Goal: Task Accomplishment & Management: Use online tool/utility

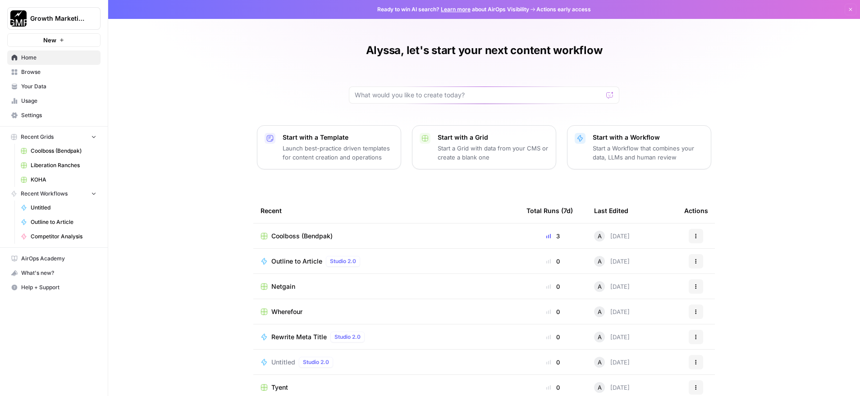
click at [50, 71] on span "Browse" at bounding box center [58, 72] width 75 height 8
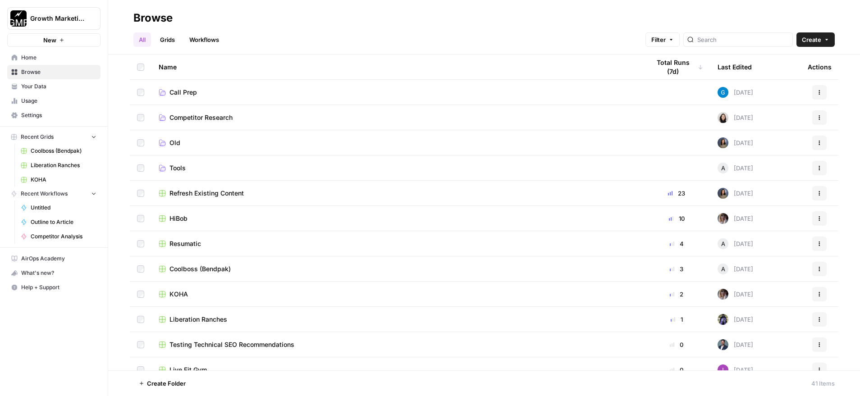
click at [186, 267] on span "Coolboss (Bendpak)" at bounding box center [199, 269] width 61 height 9
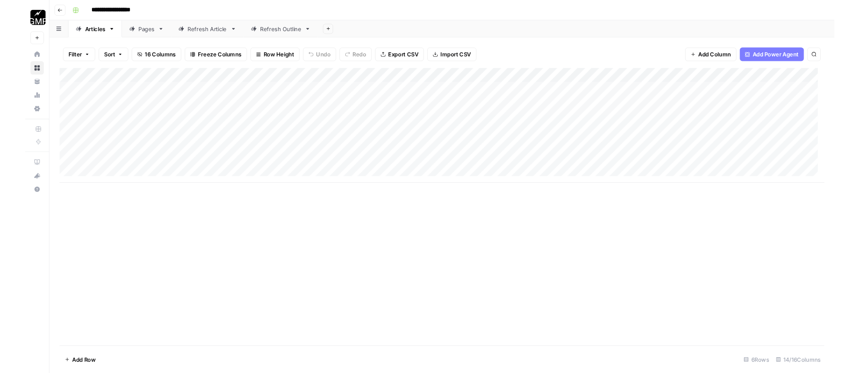
scroll to position [0, 412]
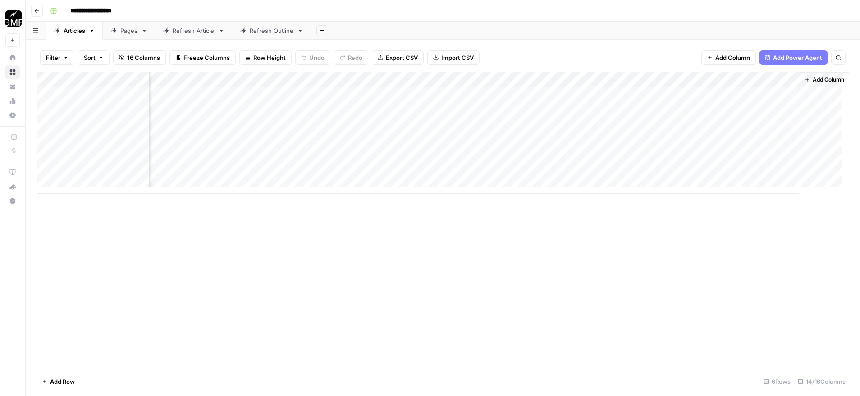
click at [813, 80] on span "Add Column" at bounding box center [829, 80] width 32 height 8
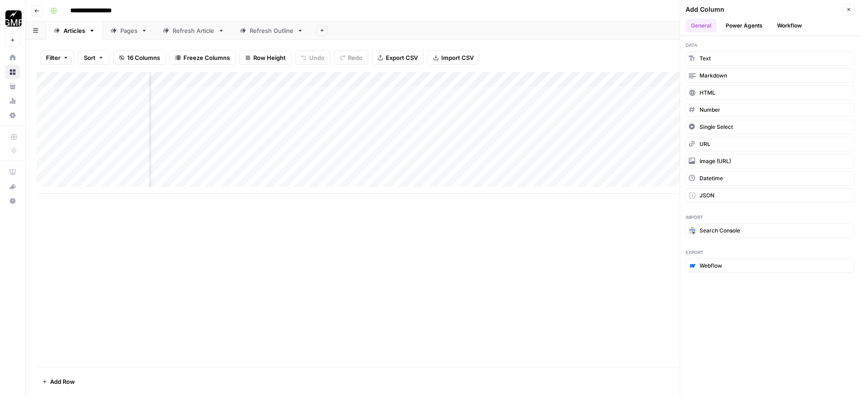
click at [797, 24] on button "Workflow" at bounding box center [790, 26] width 36 height 14
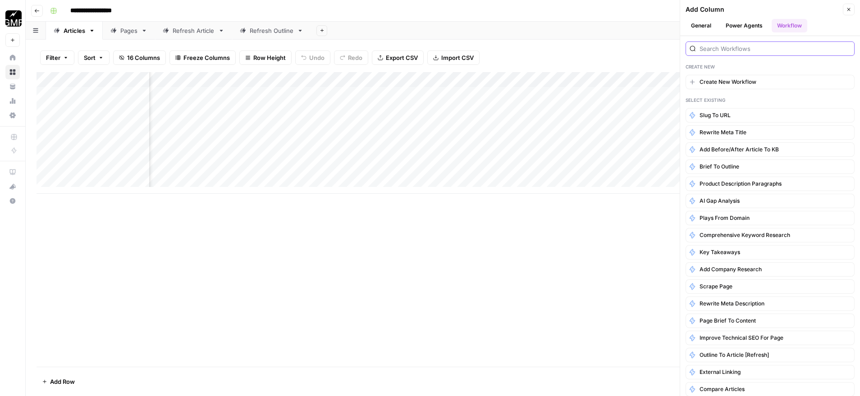
click at [737, 46] on input "search" at bounding box center [775, 48] width 151 height 9
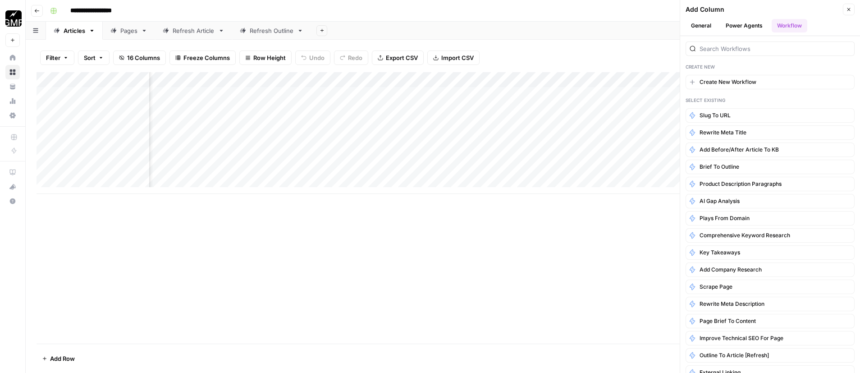
click at [764, 150] on span "Add Before/After Article to KB" at bounding box center [739, 150] width 79 height 8
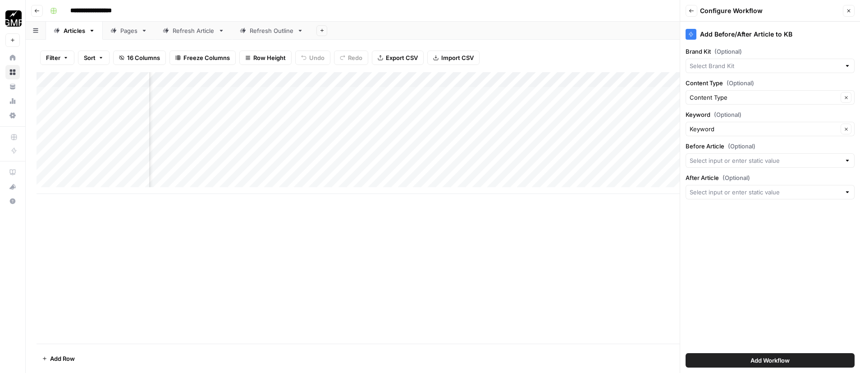
click at [848, 66] on div at bounding box center [847, 65] width 6 height 9
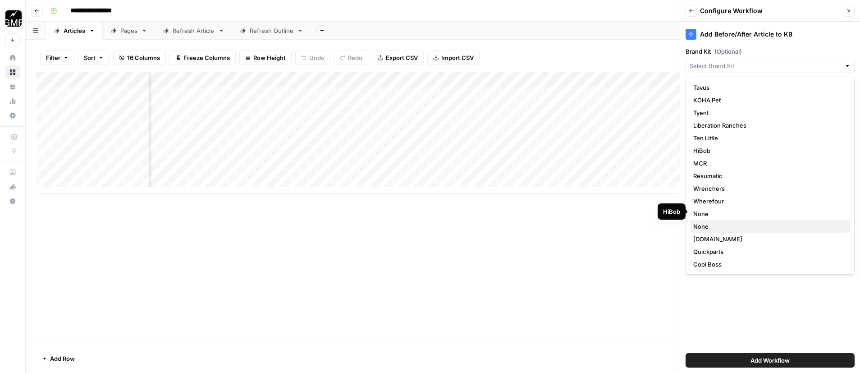
scroll to position [76, 0]
click at [727, 266] on span "Cool Boss" at bounding box center [768, 263] width 150 height 9
type input "Cool Boss"
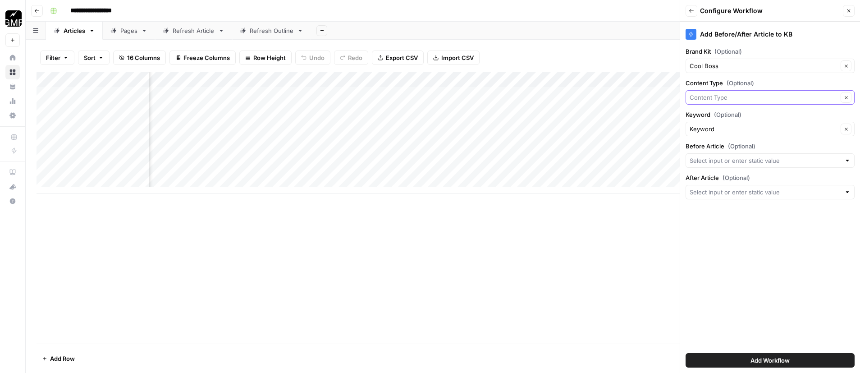
click at [768, 95] on input "Content Type (Optional)" at bounding box center [764, 97] width 148 height 9
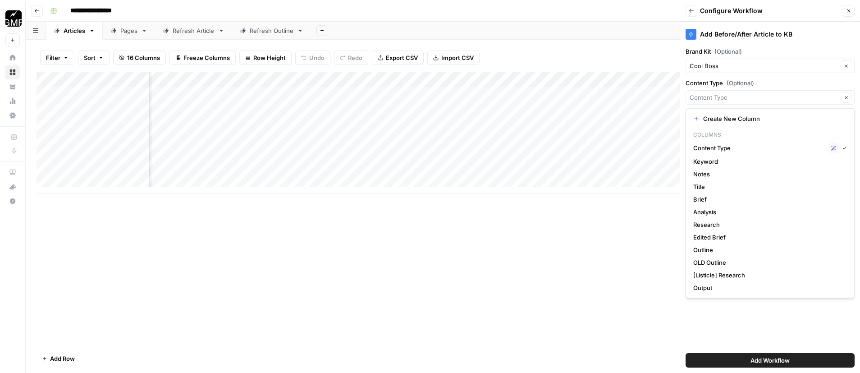
type input "Content Type"
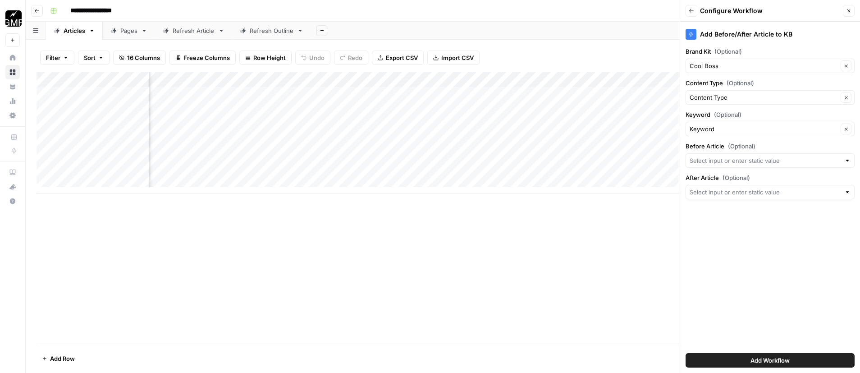
click at [770, 82] on label "Content Type (Optional)" at bounding box center [770, 82] width 169 height 9
click at [770, 93] on input "Content Type" at bounding box center [764, 97] width 148 height 9
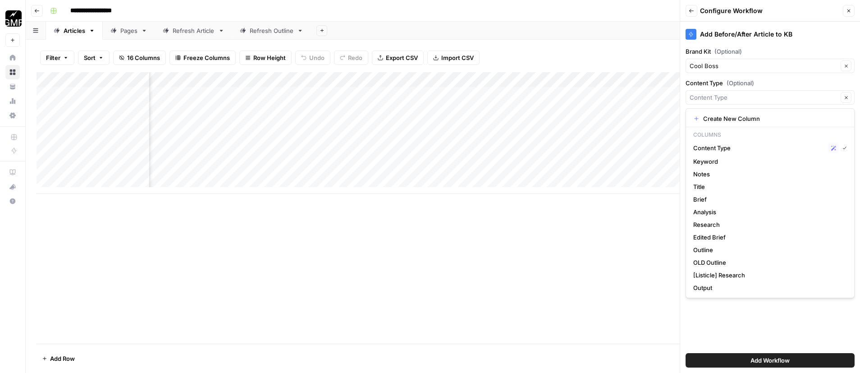
type input "Content Type"
click at [733, 326] on div "Add Before/After Article to KB Brand Kit (Optional) Cool Boss Clear Content Typ…" at bounding box center [770, 197] width 180 height 351
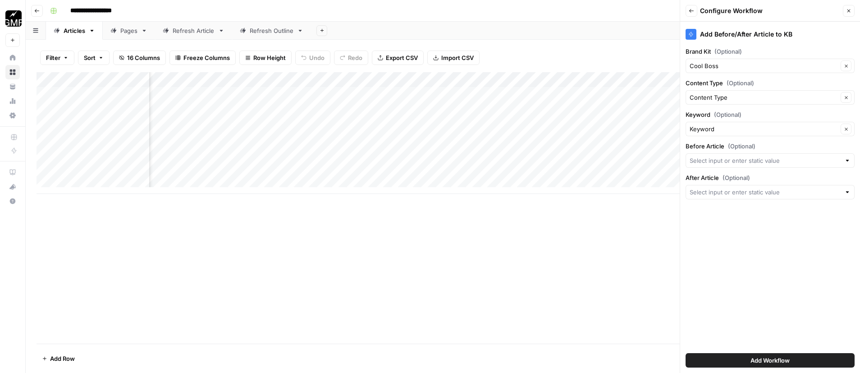
click at [850, 159] on div at bounding box center [847, 160] width 6 height 9
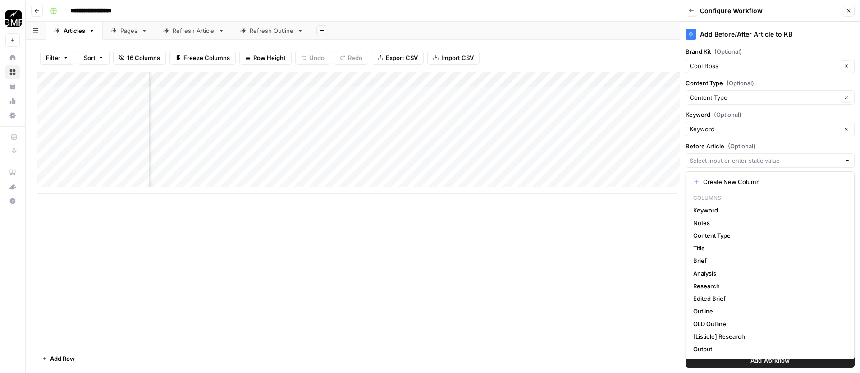
scroll to position [0, 542]
click at [712, 351] on span "Output" at bounding box center [768, 348] width 150 height 9
type input "Output"
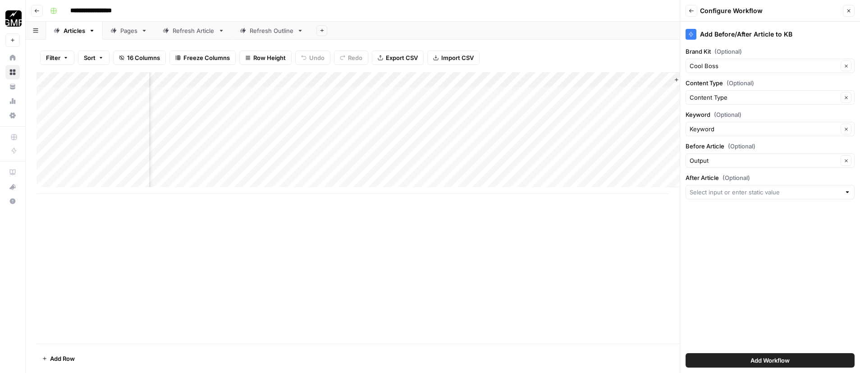
click at [847, 192] on div at bounding box center [847, 192] width 6 height 9
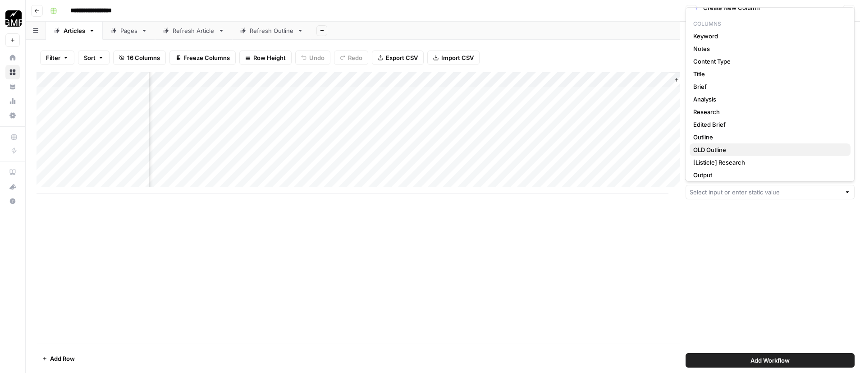
scroll to position [14, 0]
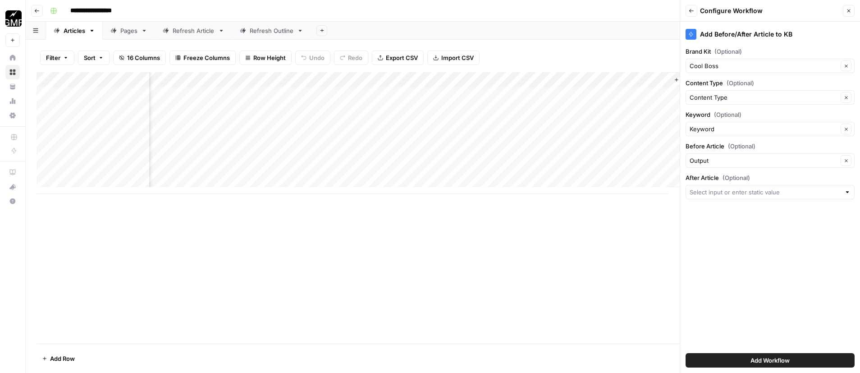
click at [645, 221] on div "Add Column" at bounding box center [443, 207] width 813 height 271
click at [674, 82] on icon "button" at bounding box center [676, 79] width 5 height 5
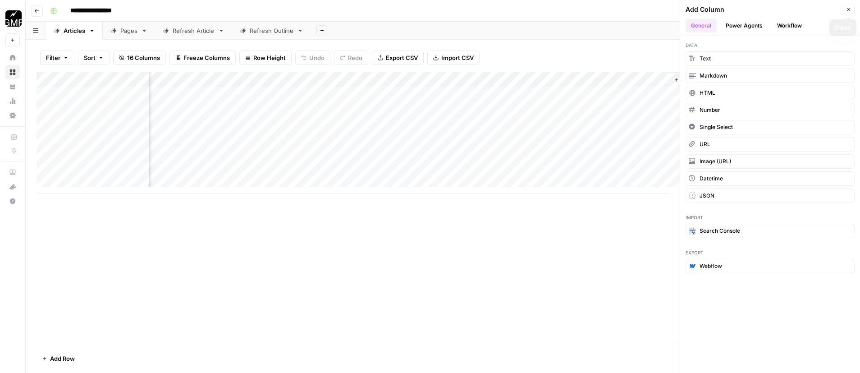
click at [843, 9] on button "Close" at bounding box center [849, 10] width 12 height 12
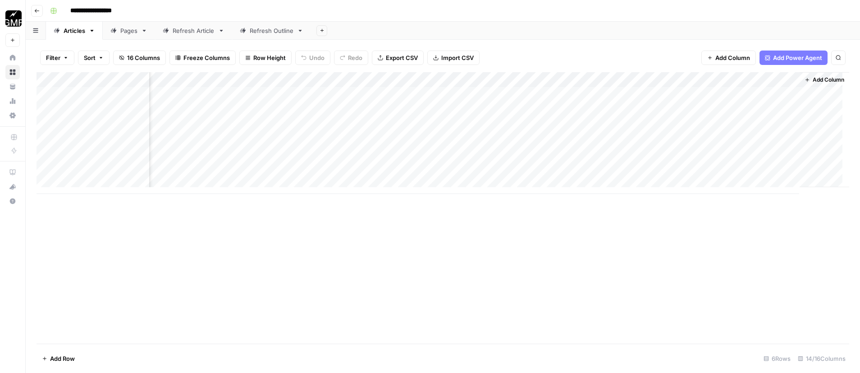
click at [813, 78] on span "Add Column" at bounding box center [829, 80] width 32 height 8
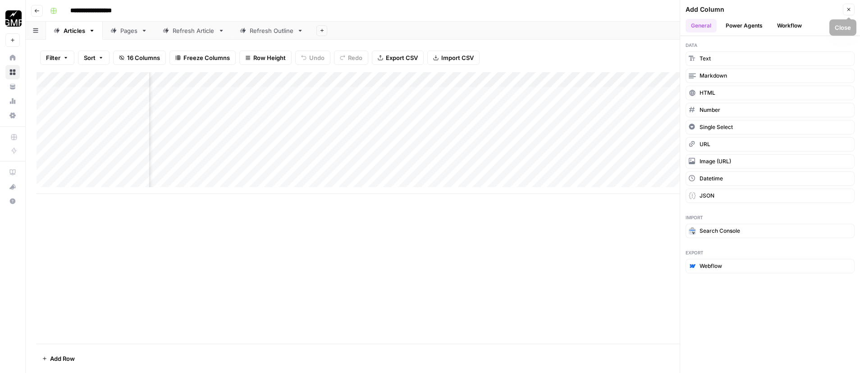
click at [845, 9] on button "Close" at bounding box center [849, 10] width 12 height 12
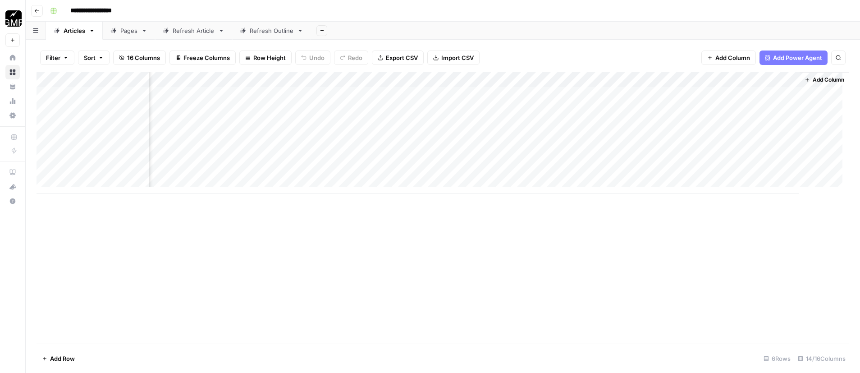
click at [805, 80] on icon "button" at bounding box center [807, 79] width 5 height 5
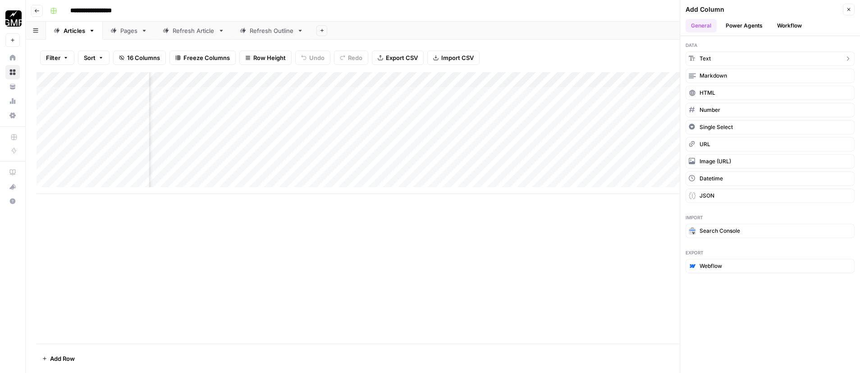
click at [722, 55] on button "Text" at bounding box center [770, 58] width 169 height 14
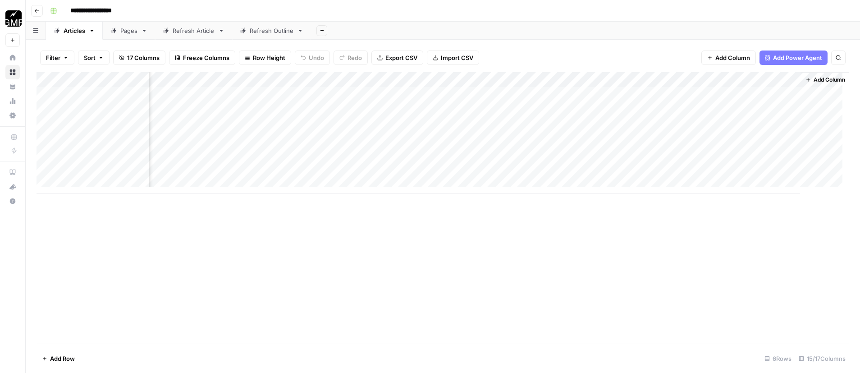
scroll to position [0, 542]
click at [785, 80] on div "Add Column" at bounding box center [443, 133] width 813 height 122
click at [697, 101] on input "New Column" at bounding box center [716, 101] width 92 height 9
click at [700, 99] on input "New Column" at bounding box center [716, 101] width 92 height 9
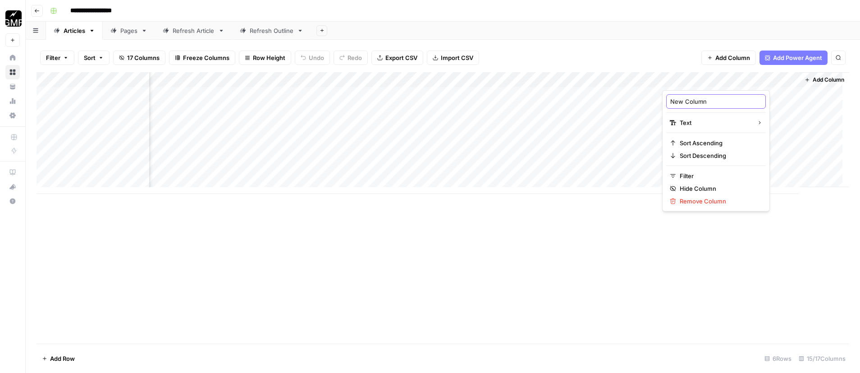
click at [700, 99] on input "New Column" at bounding box center [716, 101] width 92 height 9
type input "Edited Article"
click at [751, 239] on div "Add Column" at bounding box center [443, 207] width 813 height 271
click at [818, 79] on span "Add Column" at bounding box center [829, 80] width 32 height 8
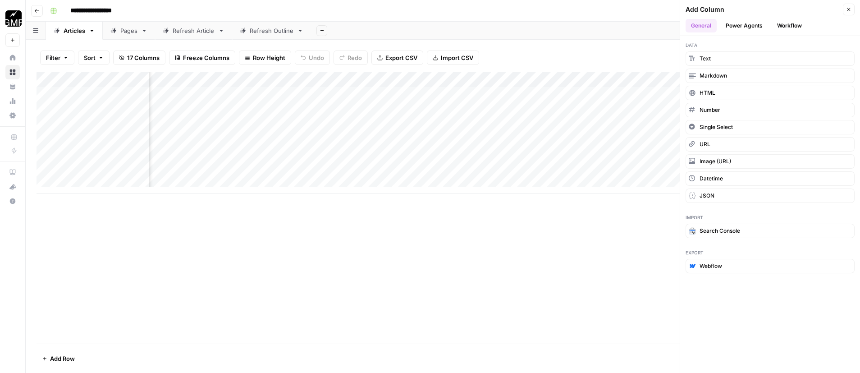
click at [803, 26] on button "Workflow" at bounding box center [790, 26] width 36 height 14
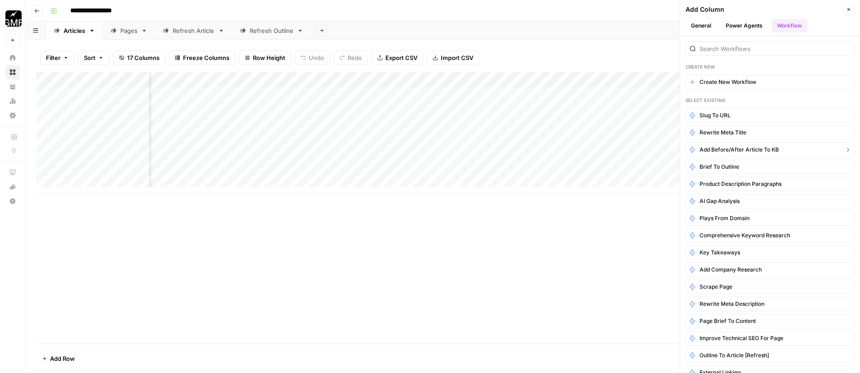
click at [742, 148] on span "Add Before/After Article to KB" at bounding box center [739, 150] width 79 height 8
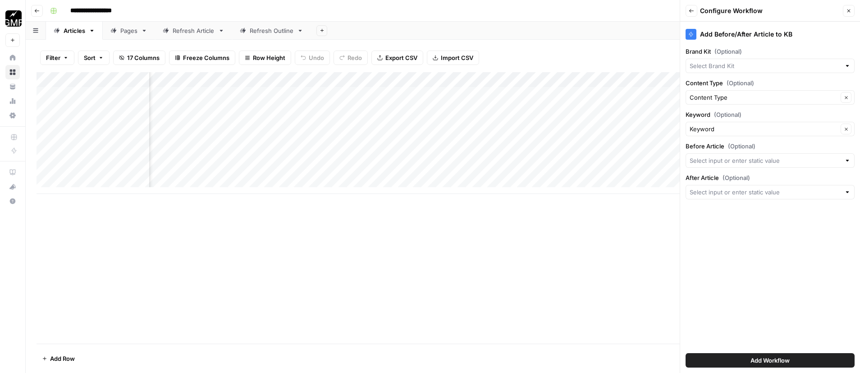
click at [845, 160] on div at bounding box center [847, 160] width 6 height 9
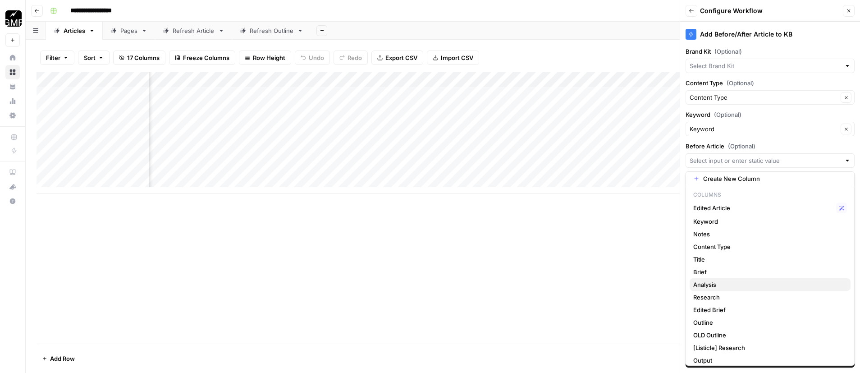
scroll to position [8, 0]
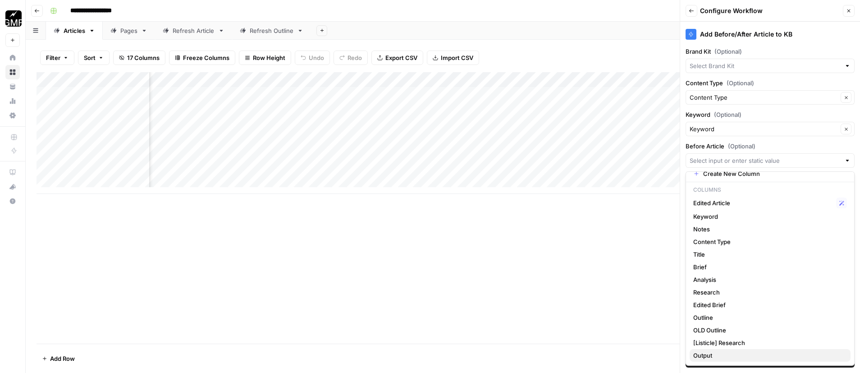
click at [734, 355] on span "Output" at bounding box center [768, 355] width 150 height 9
type input "Output"
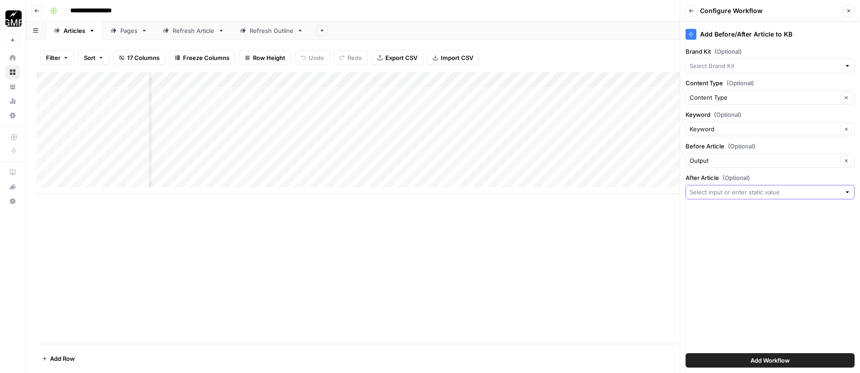
click at [788, 189] on input "After Article (Optional)" at bounding box center [765, 192] width 151 height 9
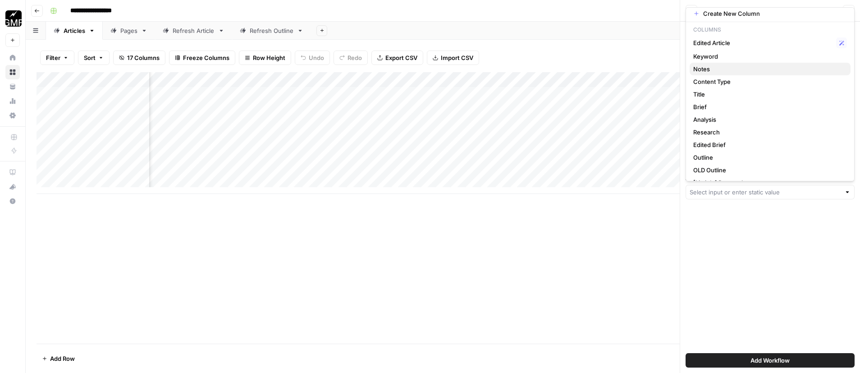
scroll to position [0, 0]
click at [727, 41] on div "Edited Article Possible Match" at bounding box center [770, 46] width 154 height 11
type input "Edited Article"
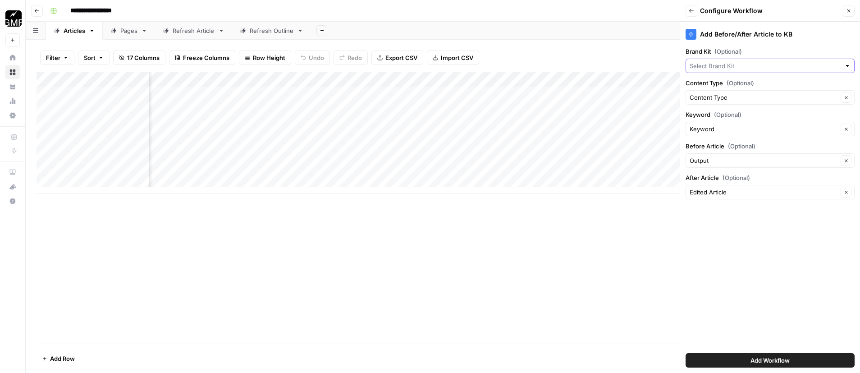
click at [737, 65] on input "Brand Kit (Optional)" at bounding box center [765, 65] width 151 height 9
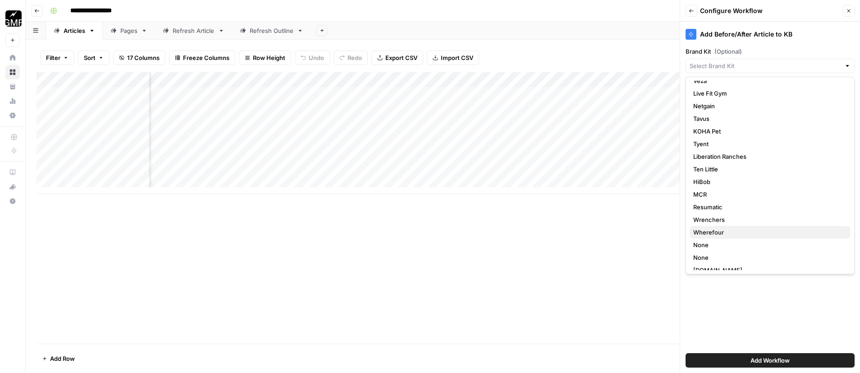
scroll to position [76, 0]
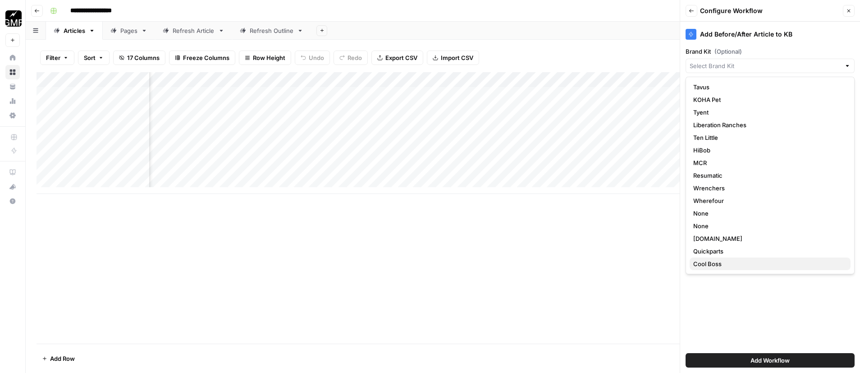
click at [737, 268] on button "Cool Boss" at bounding box center [770, 263] width 161 height 13
type input "Cool Boss"
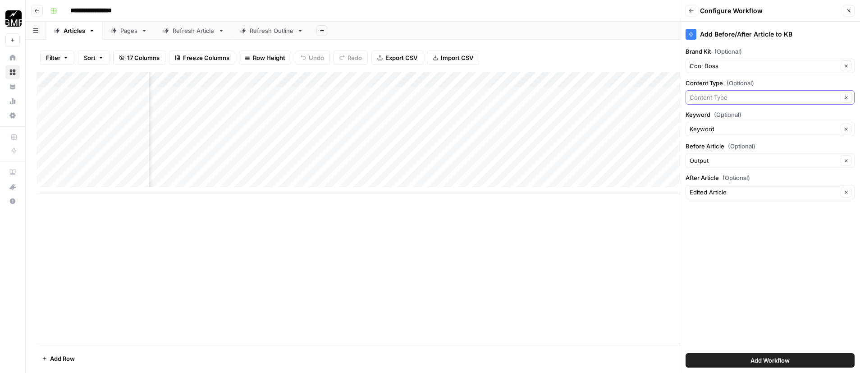
click at [799, 97] on input "Content Type (Optional)" at bounding box center [764, 97] width 148 height 9
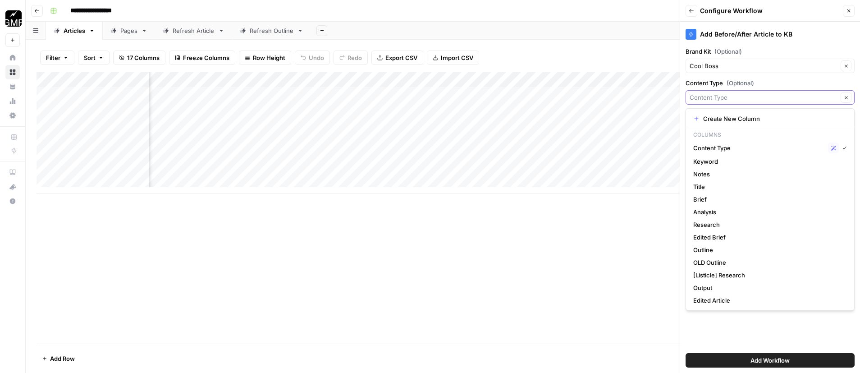
click at [799, 97] on input "Content Type (Optional)" at bounding box center [764, 97] width 148 height 9
type input "Content Type"
click at [801, 36] on div "Add Before/After Article to KB" at bounding box center [770, 34] width 169 height 11
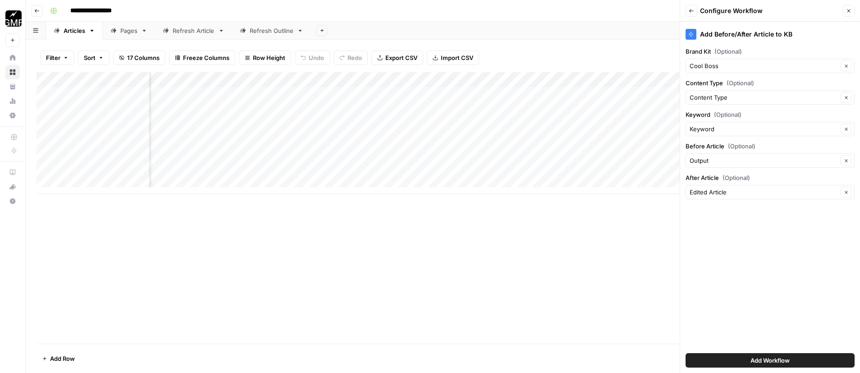
click at [779, 363] on span "Add Workflow" at bounding box center [770, 360] width 39 height 9
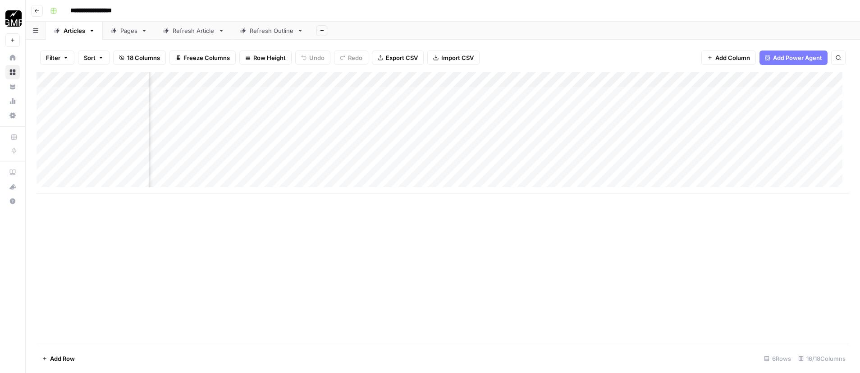
scroll to position [0, 0]
click at [787, 59] on span "Add Power Agent" at bounding box center [797, 57] width 49 height 9
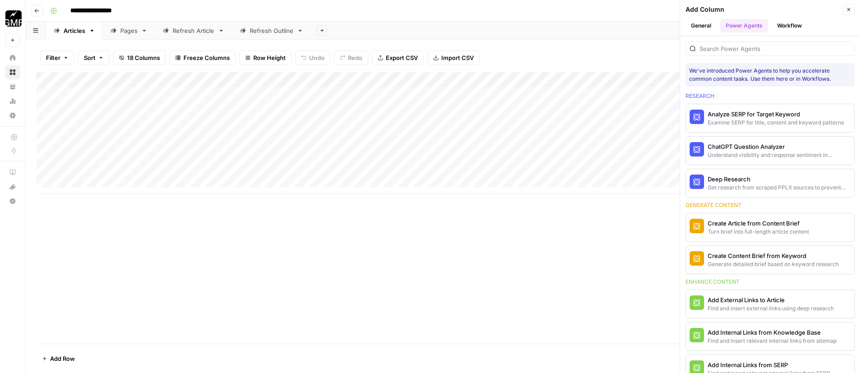
click at [849, 13] on button "Close" at bounding box center [849, 10] width 12 height 12
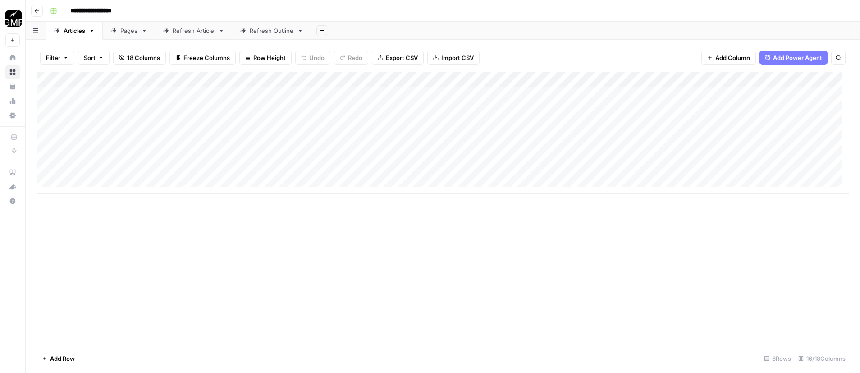
click at [41, 12] on button "Go back" at bounding box center [37, 11] width 12 height 12
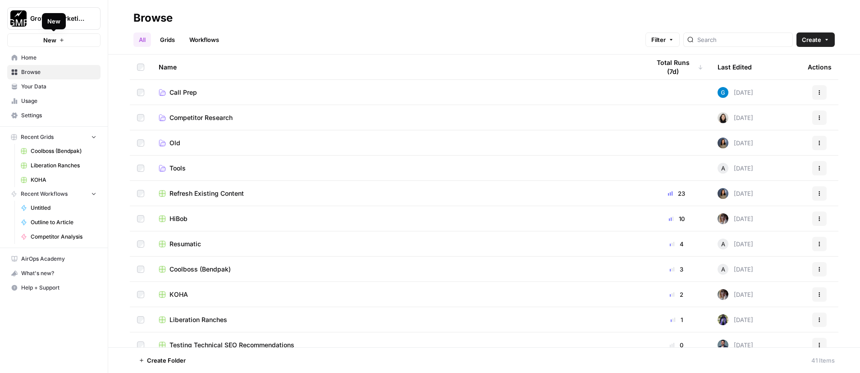
click at [64, 37] on button "New" at bounding box center [53, 40] width 93 height 14
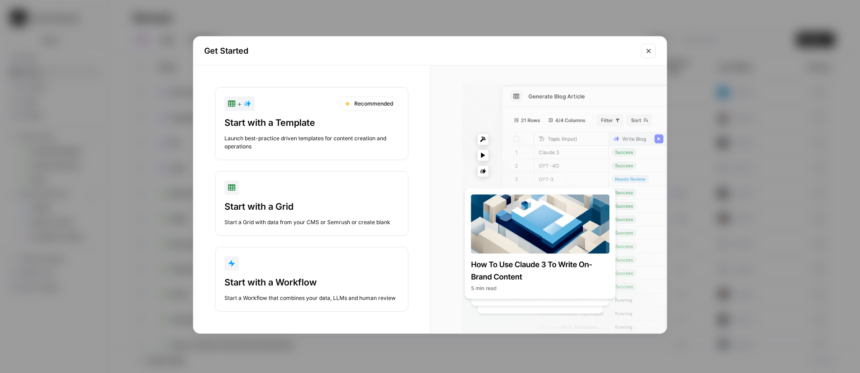
click at [651, 51] on icon "Close modal" at bounding box center [648, 50] width 7 height 7
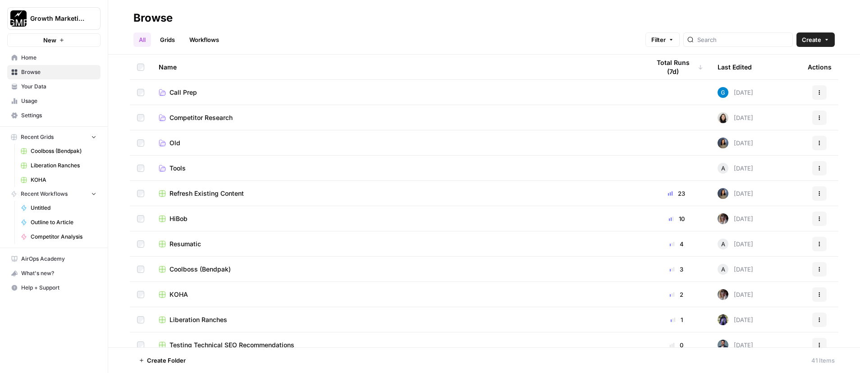
click at [204, 271] on span "Coolboss (Bendpak)" at bounding box center [199, 269] width 61 height 9
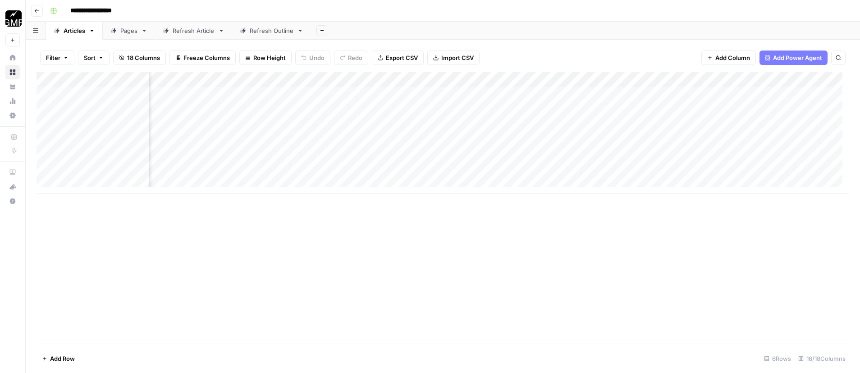
scroll to position [0, 668]
click at [822, 81] on span "Add Column" at bounding box center [829, 80] width 32 height 8
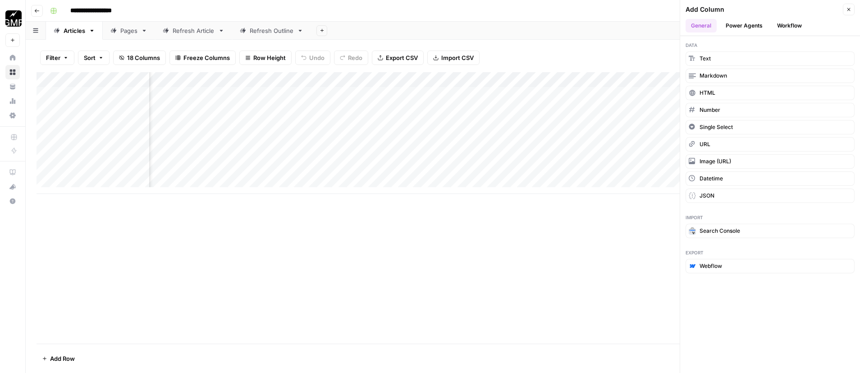
click at [740, 21] on button "Power Agents" at bounding box center [744, 26] width 48 height 14
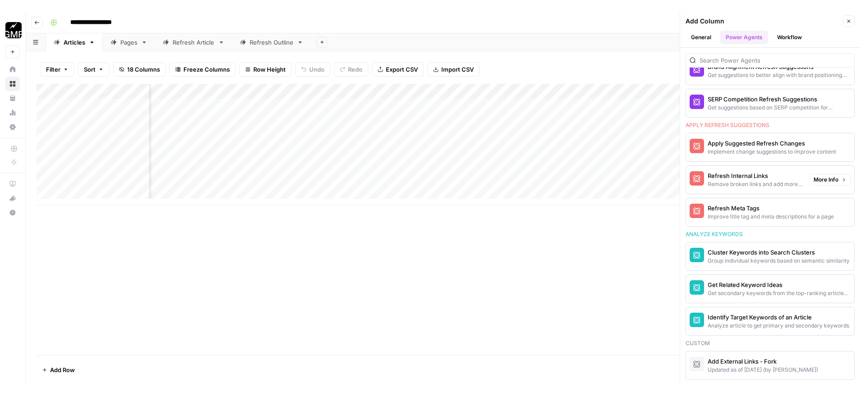
scroll to position [561, 0]
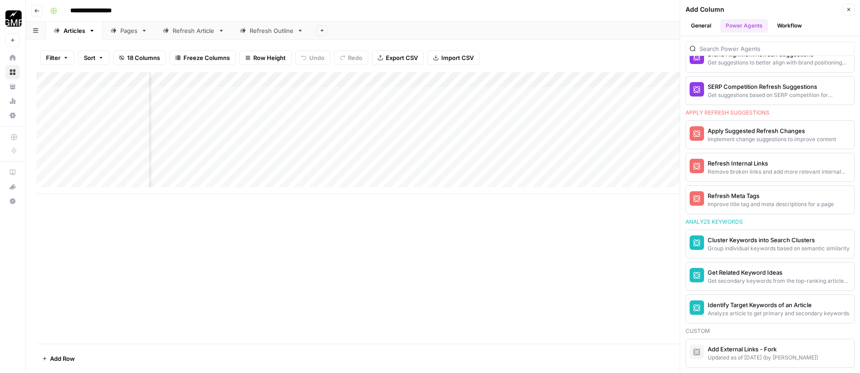
click at [847, 9] on icon "button" at bounding box center [848, 9] width 5 height 5
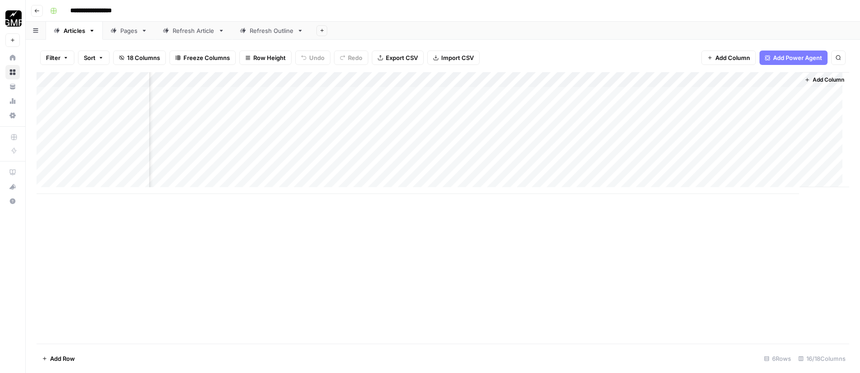
click at [792, 59] on span "Add Power Agent" at bounding box center [797, 57] width 49 height 9
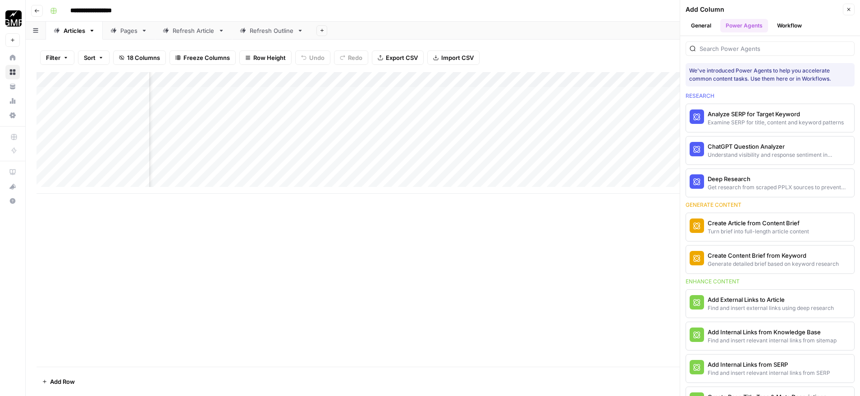
click at [852, 9] on button "Close" at bounding box center [849, 10] width 12 height 12
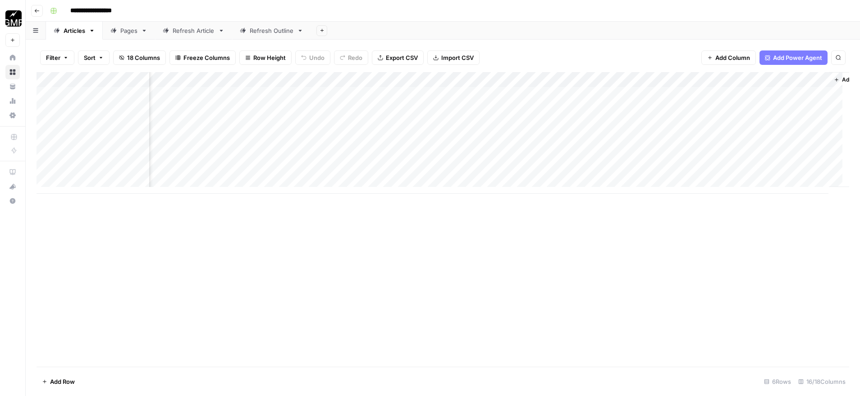
scroll to position [0, 587]
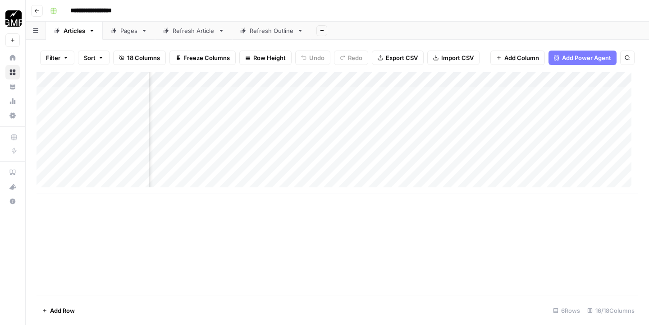
scroll to position [0, 433]
click at [139, 94] on div "Add Column" at bounding box center [338, 133] width 602 height 122
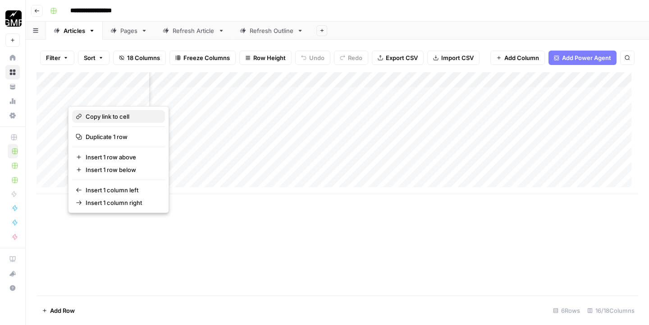
click at [110, 117] on span "Copy link to cell" at bounding box center [122, 116] width 72 height 9
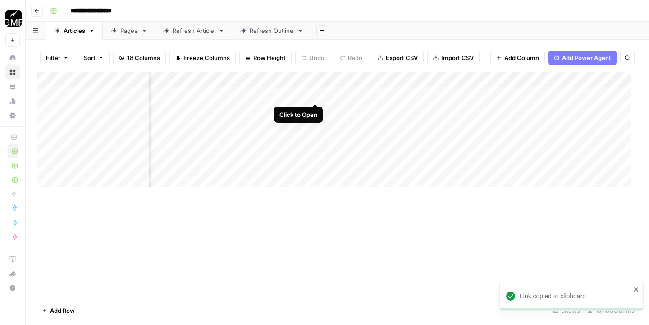
click at [307, 96] on div "Add Column" at bounding box center [338, 133] width 602 height 122
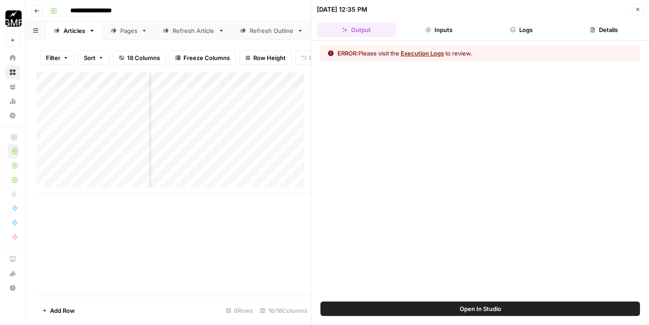
click at [412, 57] on button "Execution Logs" at bounding box center [422, 53] width 43 height 9
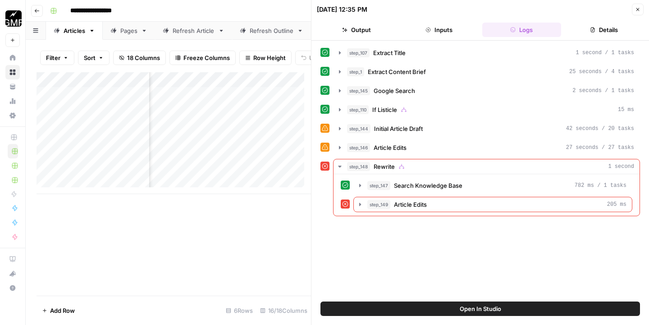
click at [636, 5] on button "Close" at bounding box center [638, 10] width 12 height 12
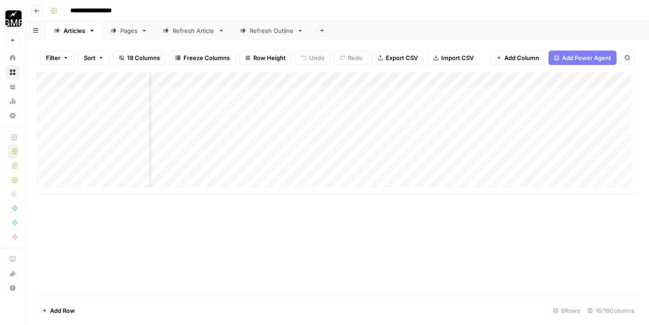
scroll to position [0, 291]
